Goal: Information Seeking & Learning: Find specific page/section

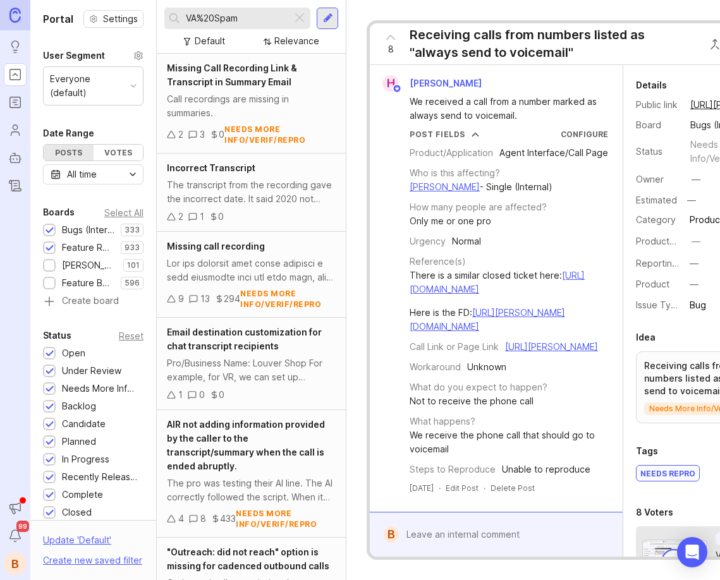
drag, startPoint x: 244, startPoint y: 21, endPoint x: 172, endPoint y: 24, distance: 71.4
click at [172, 24] on div "VA%20Spam" at bounding box center [228, 18] width 128 height 21
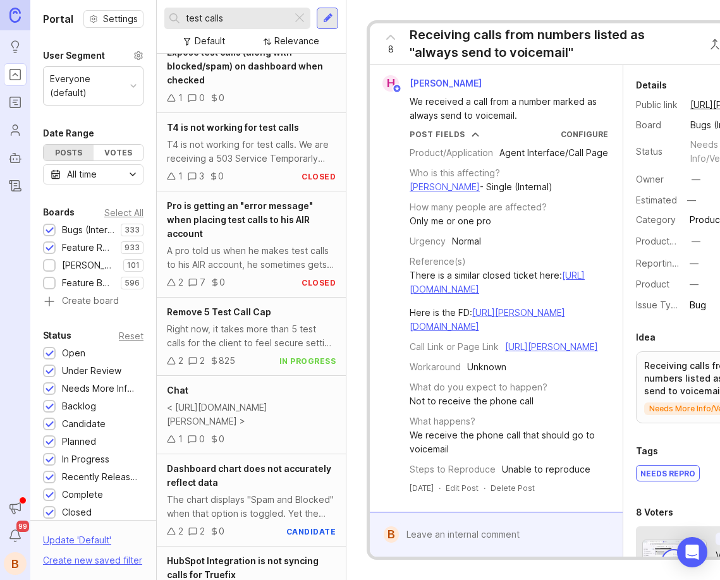
scroll to position [220, 0]
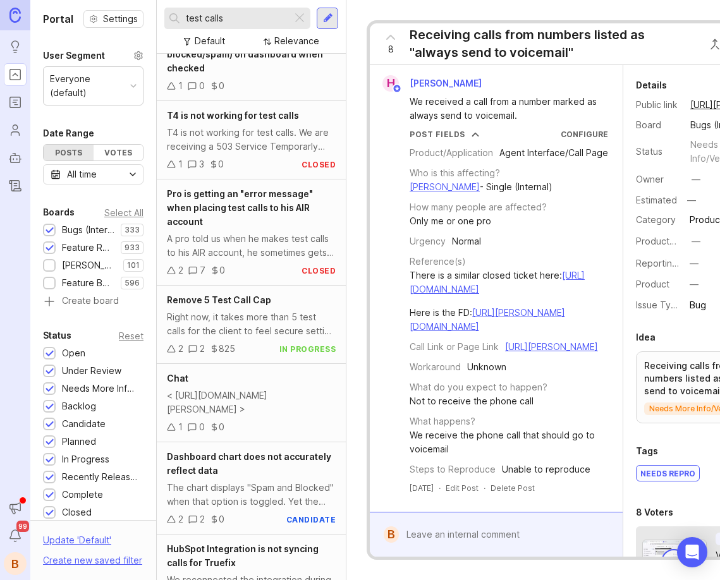
drag, startPoint x: 227, startPoint y: 17, endPoint x: 160, endPoint y: 20, distance: 67.6
click at [160, 20] on div "test calls Default Relevance" at bounding box center [251, 27] width 189 height 54
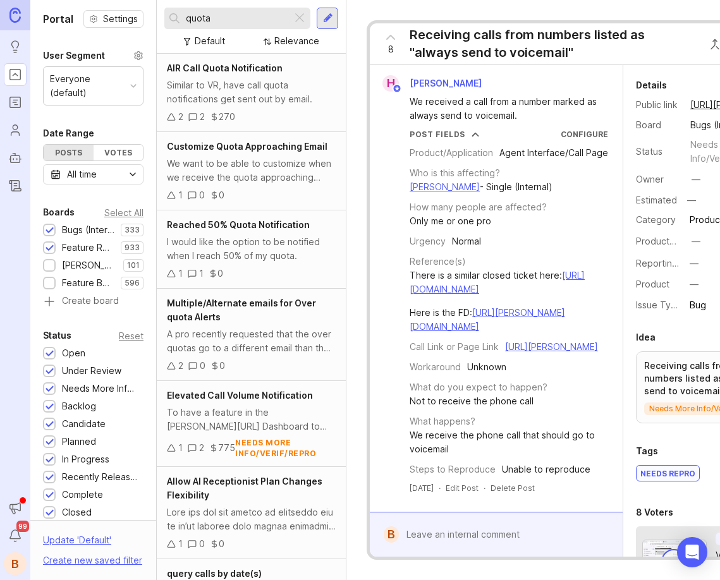
type input "quota"
click at [299, 20] on div at bounding box center [299, 18] width 15 height 16
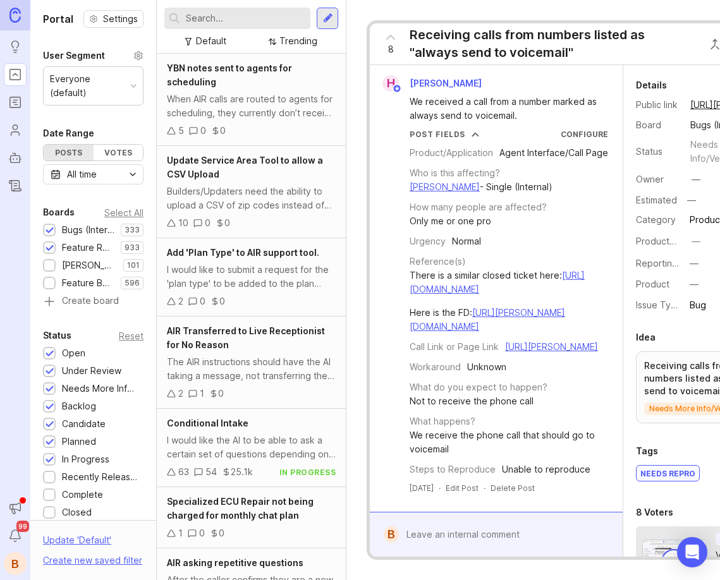
click at [263, 16] on input "text" at bounding box center [245, 18] width 119 height 14
click at [220, 15] on input "text" at bounding box center [245, 18] width 119 height 14
type input "test calls"
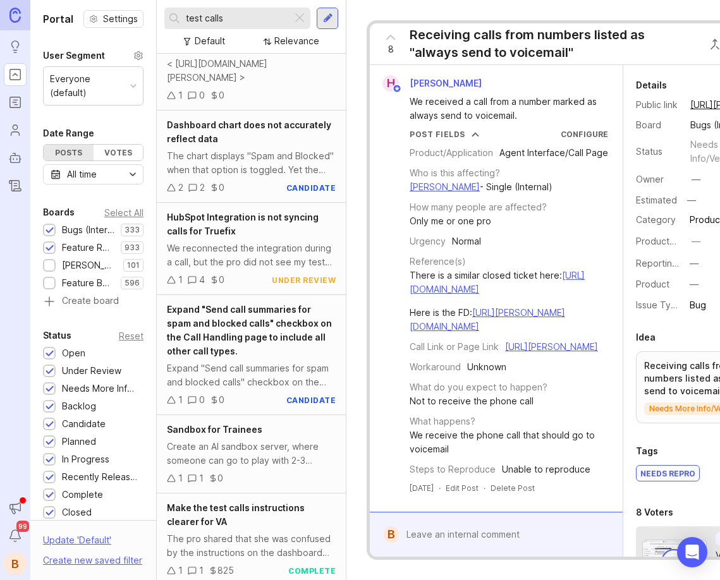
scroll to position [550, 0]
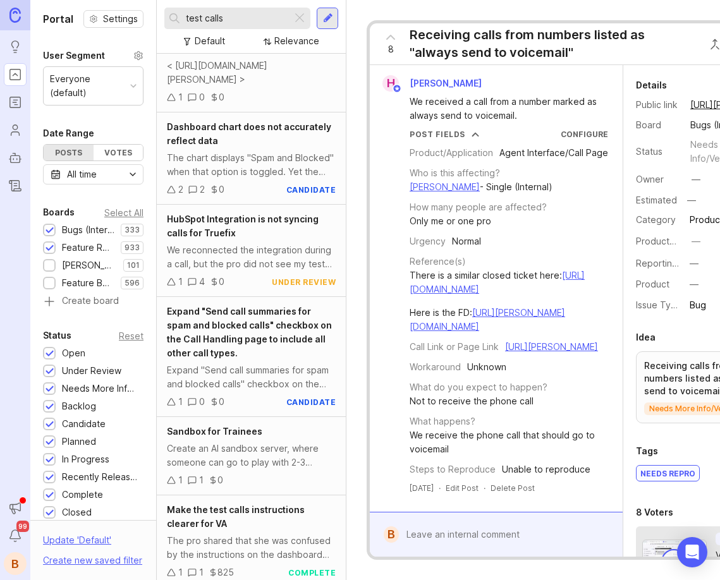
click at [193, 133] on div "Dashboard chart does not accurately reflect data" at bounding box center [251, 134] width 169 height 28
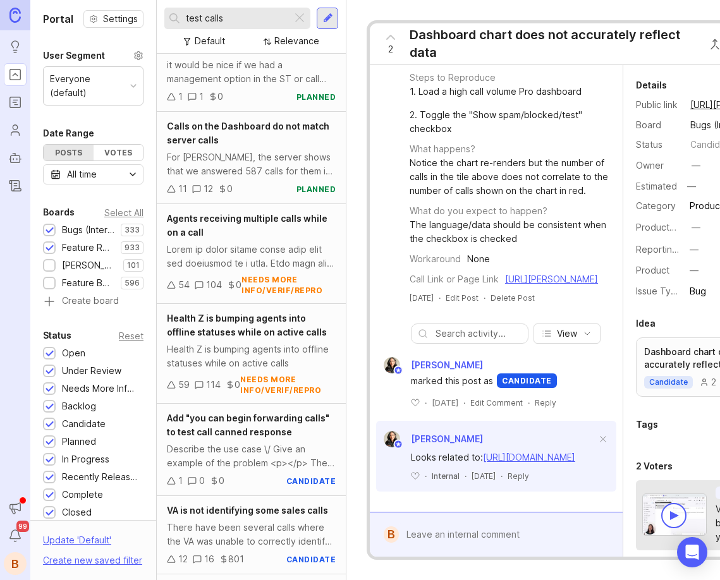
scroll to position [1968, 0]
click at [224, 121] on div "Calls on the Dashboard do not match server calls For [PERSON_NAME], the server …" at bounding box center [251, 157] width 189 height 92
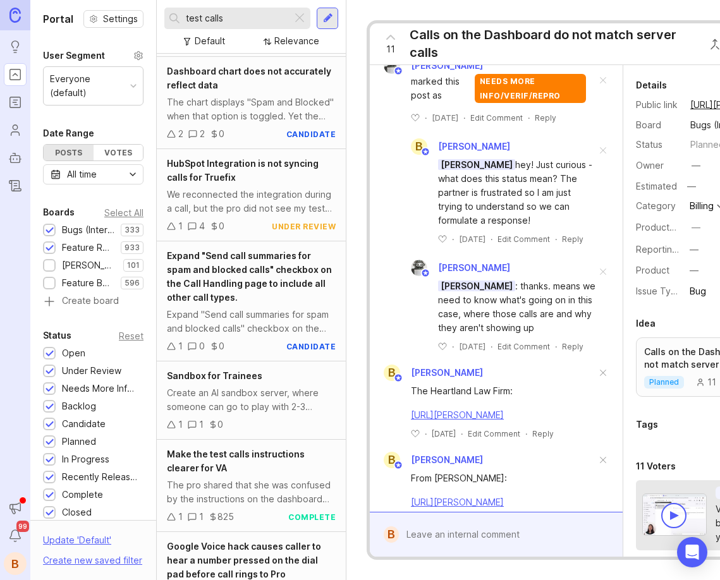
scroll to position [603, 0]
